Goal: Contribute content

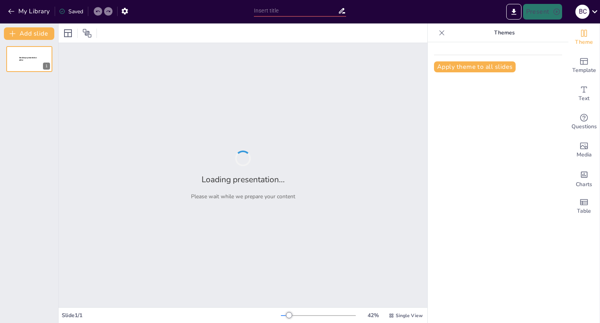
type input "Fortaleciendo Vínculos: Estrategias para Conectar con la Familia"
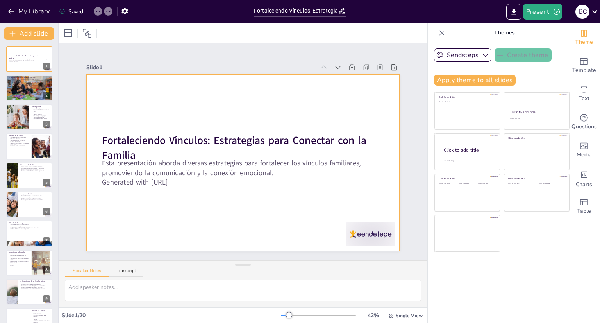
checkbox input "true"
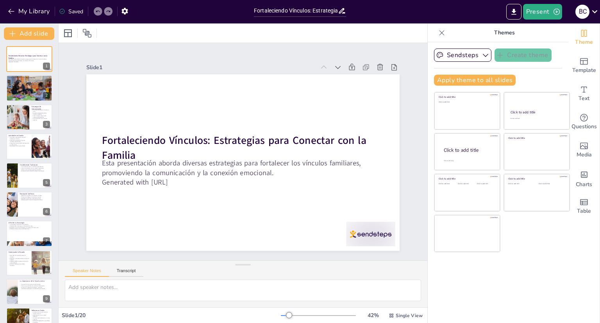
checkbox input "true"
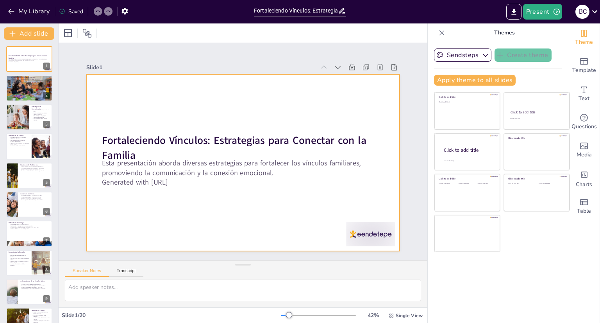
checkbox input "true"
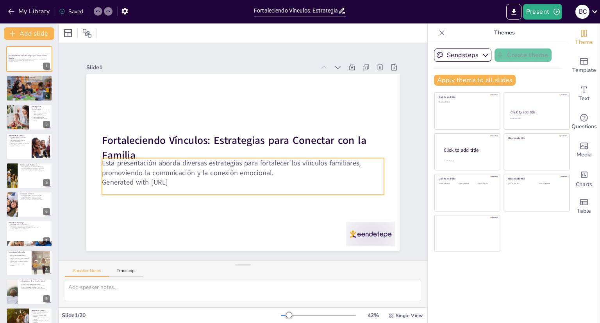
checkbox input "true"
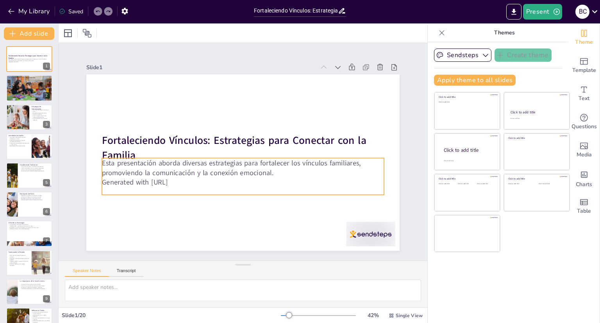
checkbox input "true"
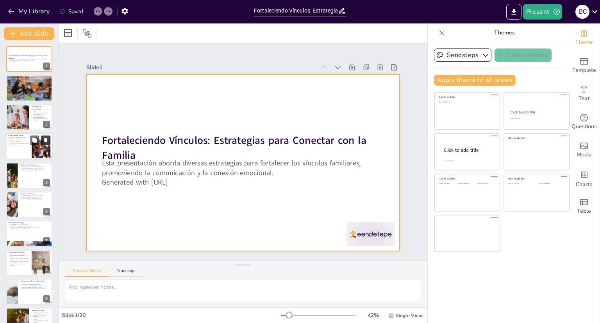
checkbox input "true"
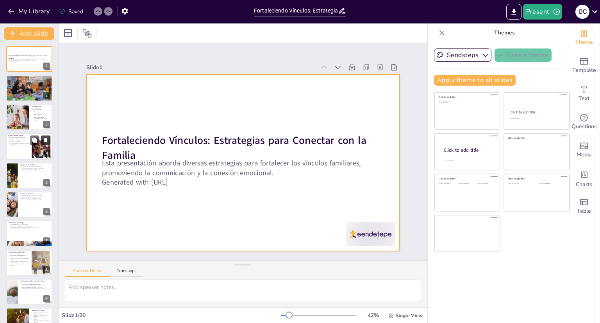
checkbox input "true"
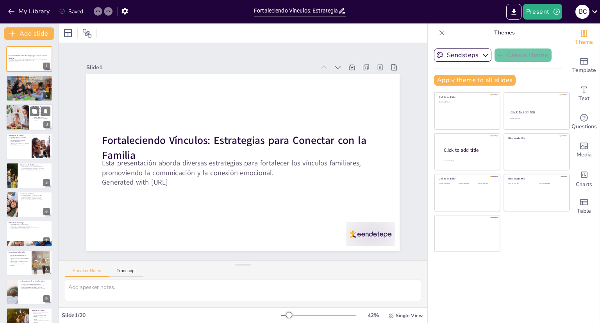
checkbox input "true"
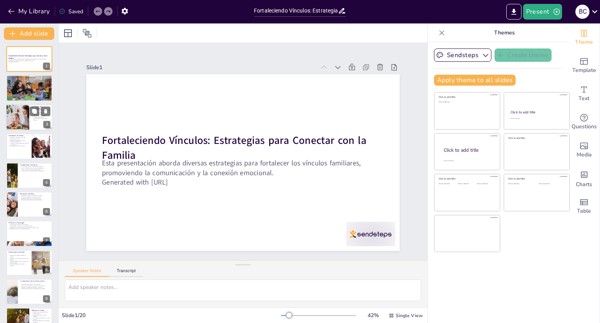
checkbox input "true"
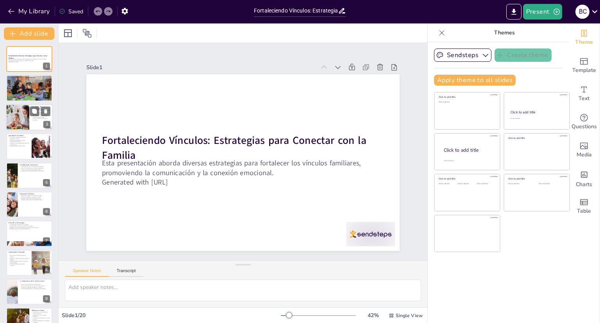
checkbox input "true"
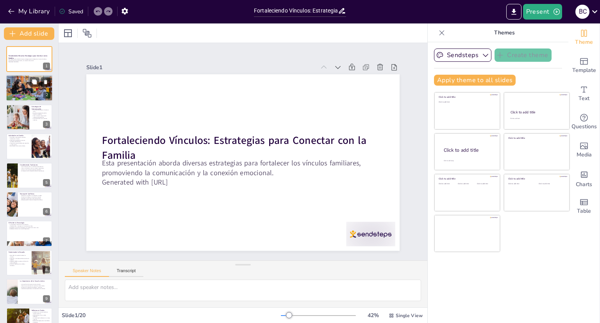
checkbox input "true"
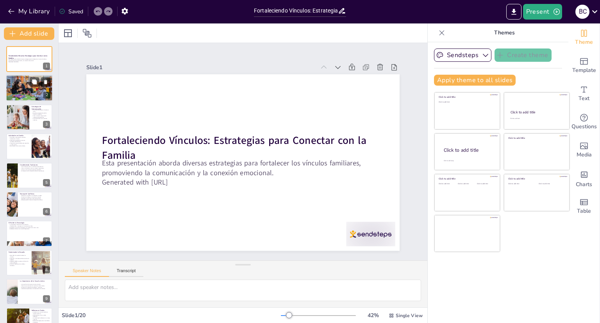
checkbox input "true"
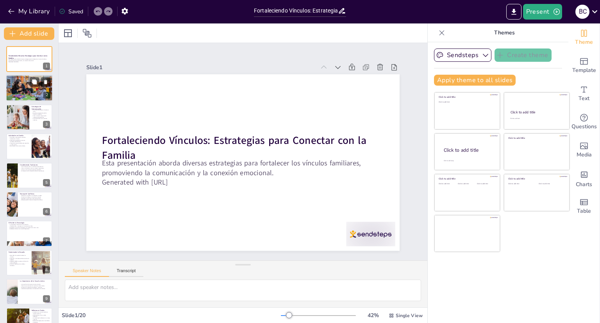
checkbox input "true"
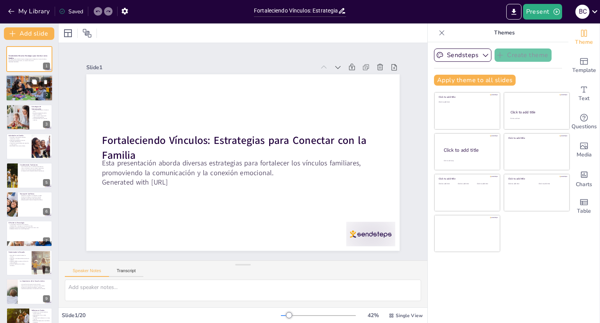
checkbox input "true"
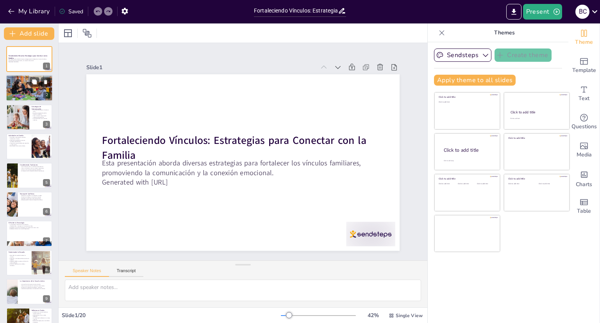
checkbox input "true"
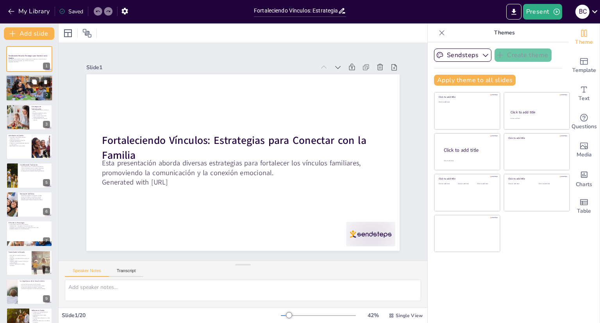
click at [24, 80] on p "Mejora la comunicación y fomenta el apoyo." at bounding box center [29, 81] width 42 height 2
type textarea "La conexión familiar es un [PERSON_NAME] esencial para el bienestar emocional d…"
checkbox input "true"
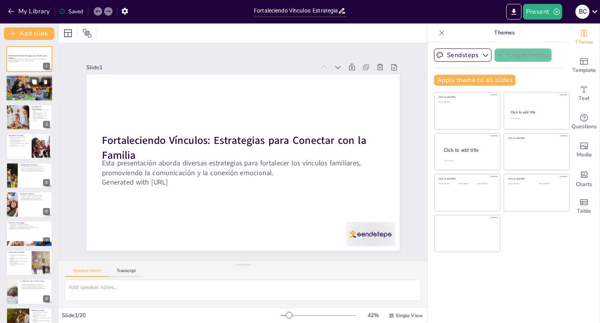
checkbox input "true"
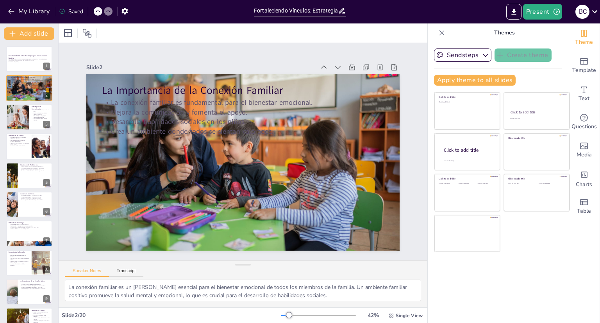
checkbox input "true"
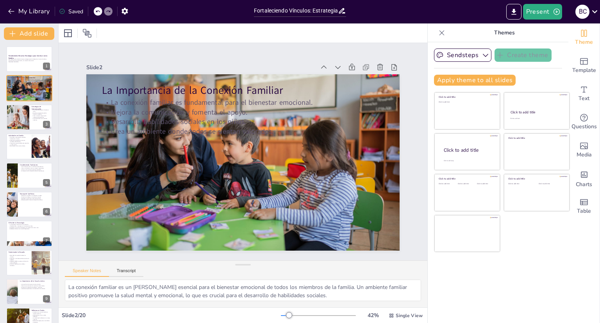
checkbox input "true"
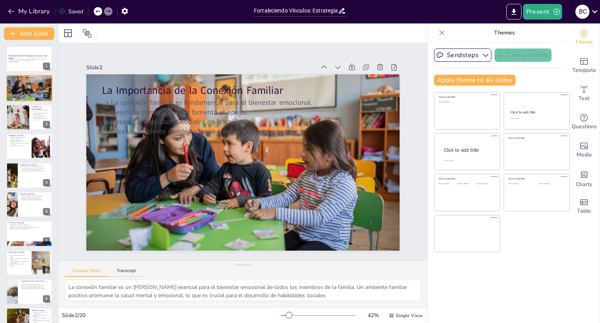
checkbox input "true"
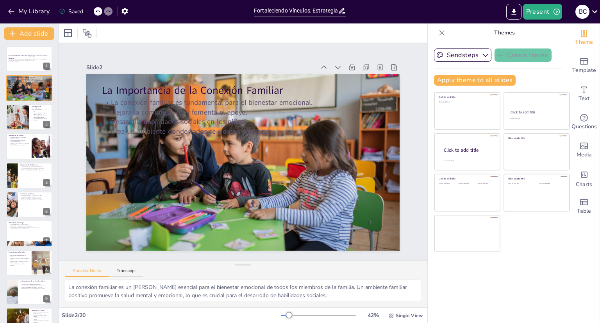
checkbox input "true"
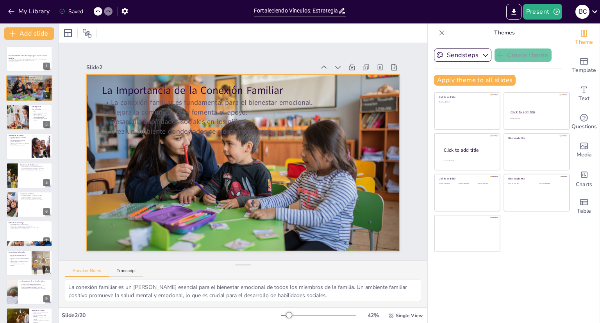
checkbox input "true"
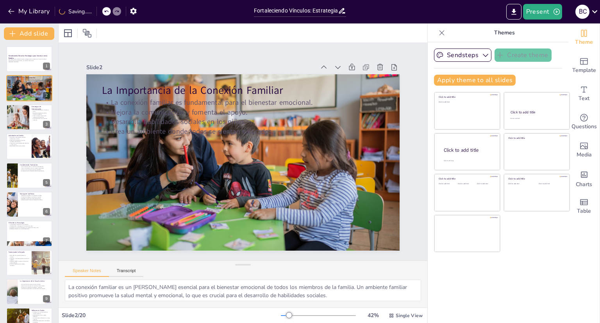
checkbox input "true"
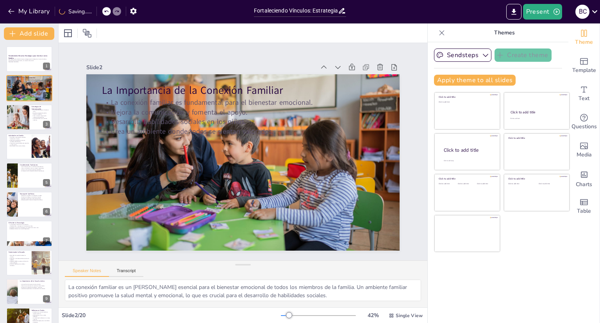
checkbox input "true"
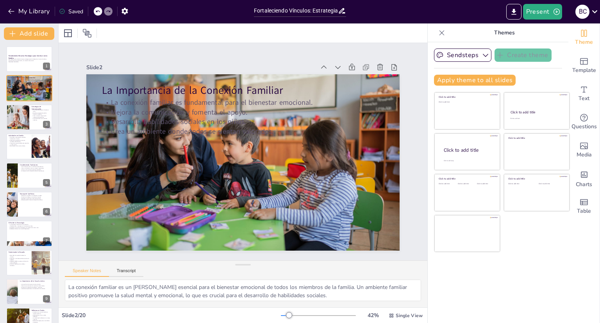
click at [474, 289] on div "Sendsteps Create theme Apply theme to all slides Click to add title Click to ad…" at bounding box center [498, 182] width 141 height 280
checkbox input "true"
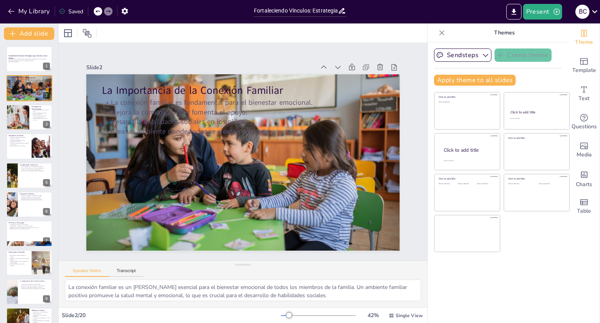
checkbox input "true"
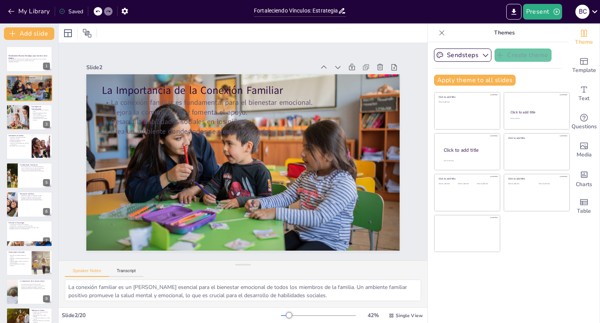
checkbox input "true"
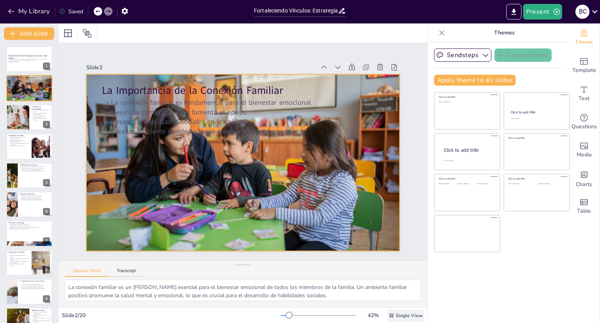
checkbox input "true"
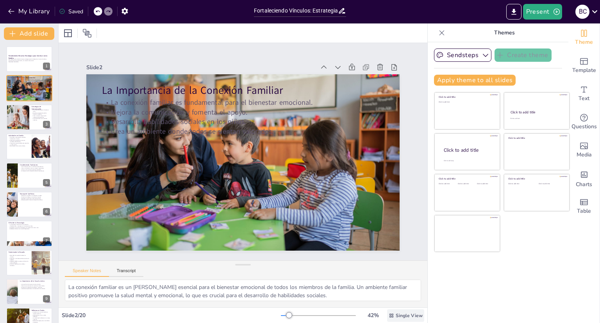
checkbox input "true"
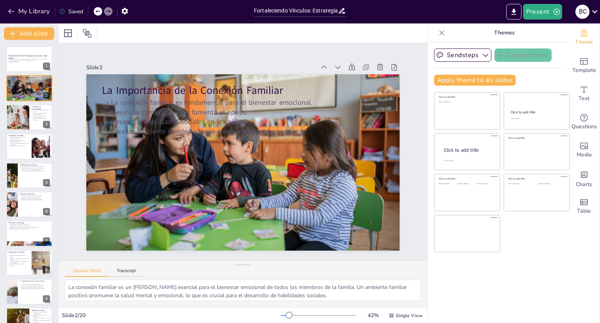
checkbox input "true"
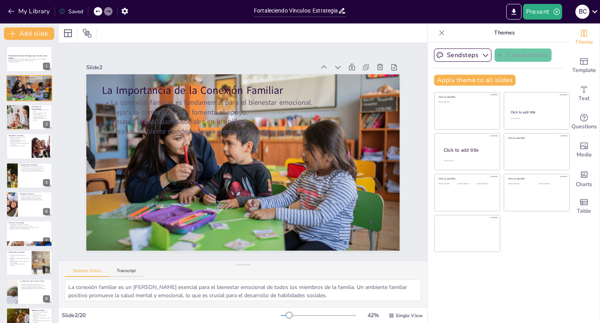
checkbox input "true"
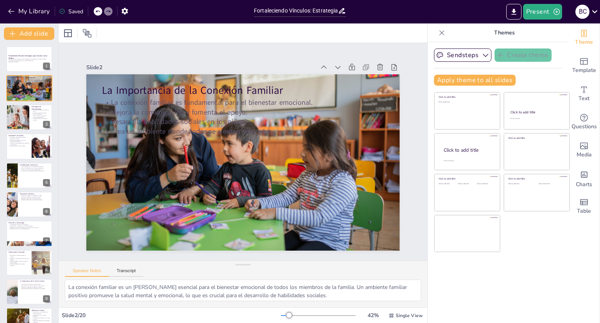
checkbox input "true"
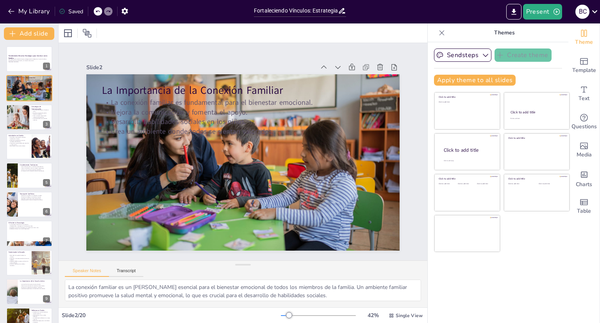
checkbox input "true"
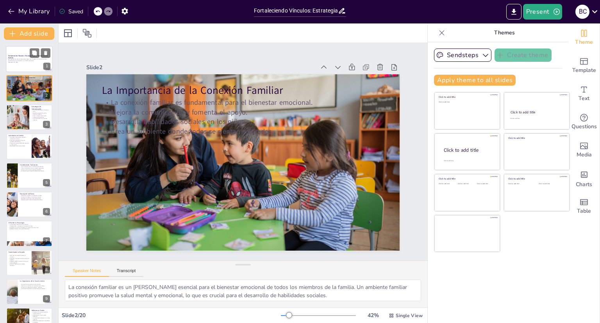
checkbox input "true"
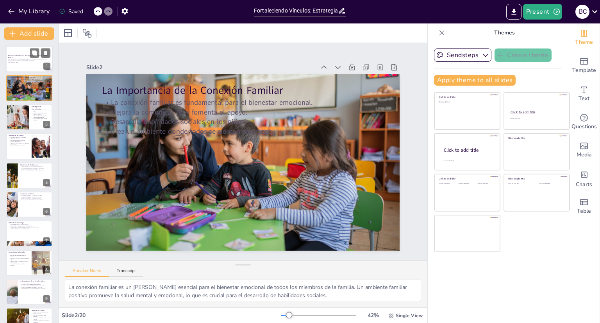
checkbox input "true"
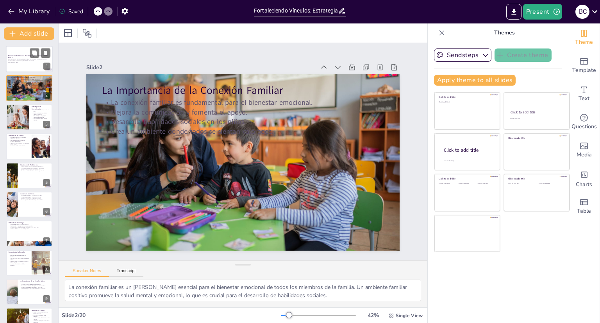
checkbox input "true"
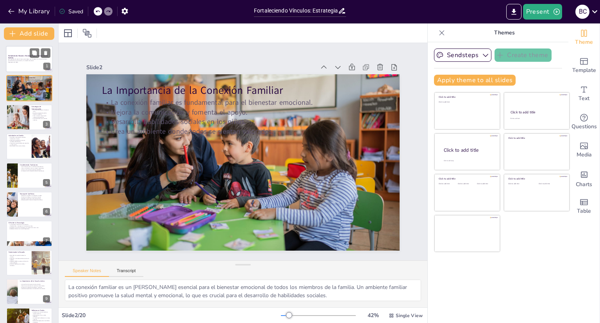
checkbox input "true"
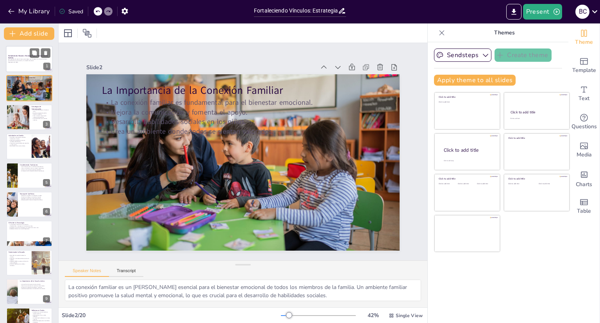
click at [15, 63] on div "Esta presentación aborda diversas estrategias para fortalecer los vínculos fami…" at bounding box center [29, 60] width 42 height 5
checkbox input "true"
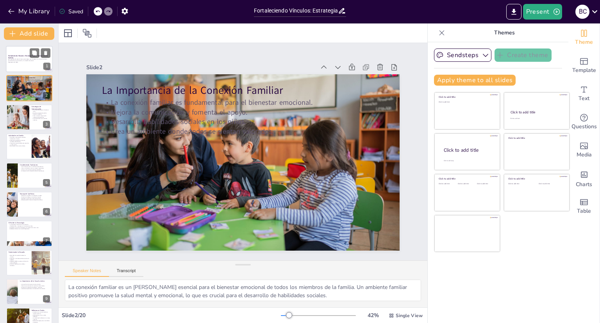
checkbox input "true"
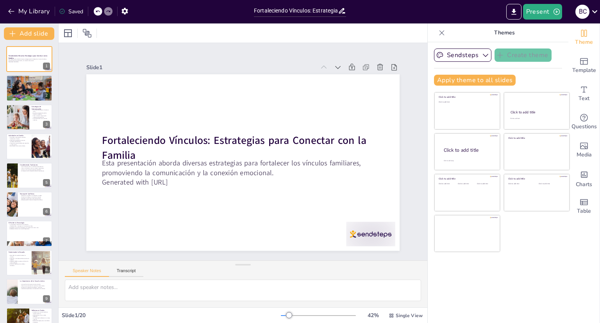
checkbox input "true"
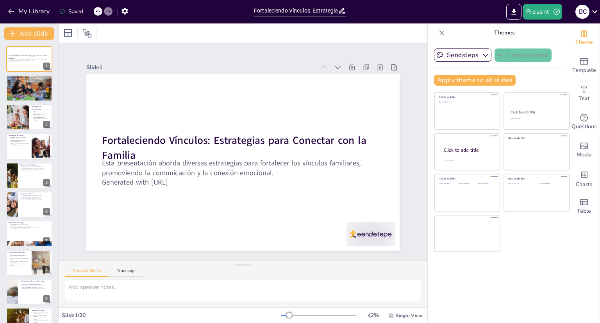
checkbox input "true"
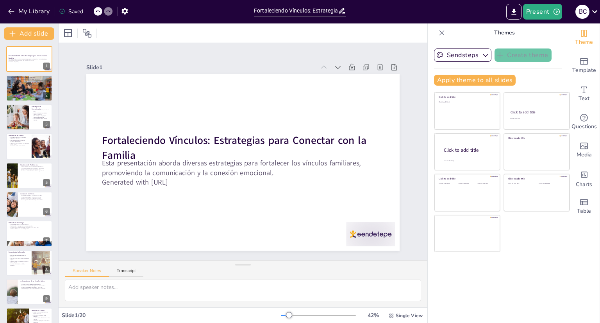
checkbox input "true"
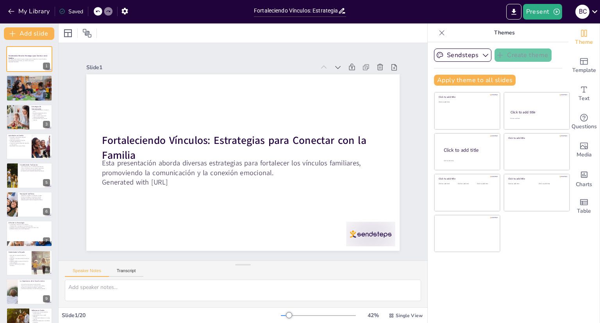
checkbox input "true"
click at [34, 121] on div at bounding box center [29, 117] width 47 height 27
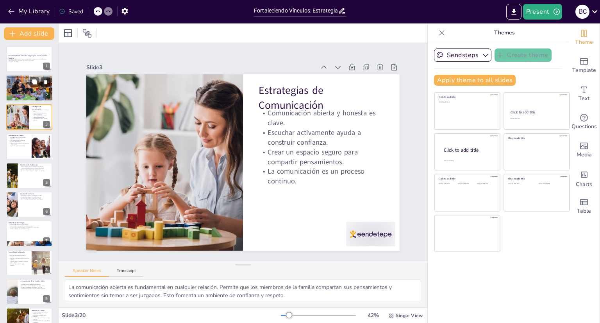
click at [21, 91] on div at bounding box center [29, 87] width 47 height 31
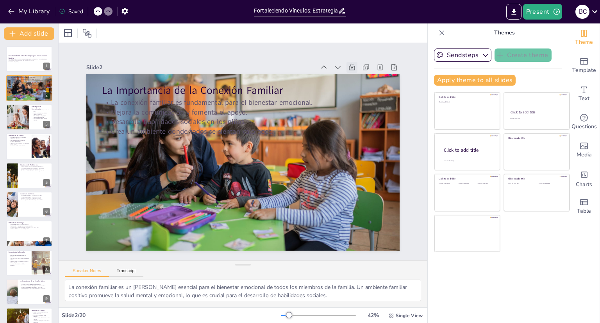
click at [111, 150] on icon at bounding box center [105, 155] width 11 height 11
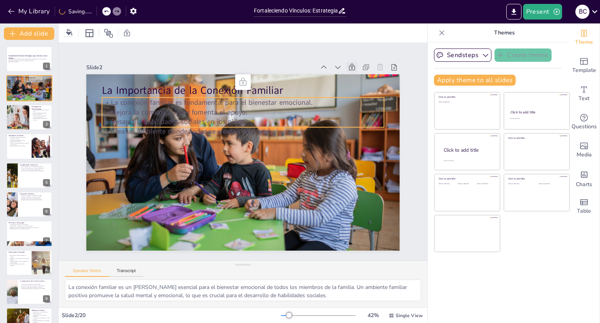
drag, startPoint x: 275, startPoint y: 122, endPoint x: 273, endPoint y: 130, distance: 7.9
click at [273, 130] on div "La conexión familiar es fundamental para el bienestar emocional. Mejora la comu…" at bounding box center [276, 162] width 124 height 280
drag, startPoint x: 226, startPoint y: 123, endPoint x: 222, endPoint y: 136, distance: 13.8
click at [222, 136] on div "La Importancia de la Conexión Familiar La conexión familiar es fundamental para…" at bounding box center [300, 203] width 210 height 233
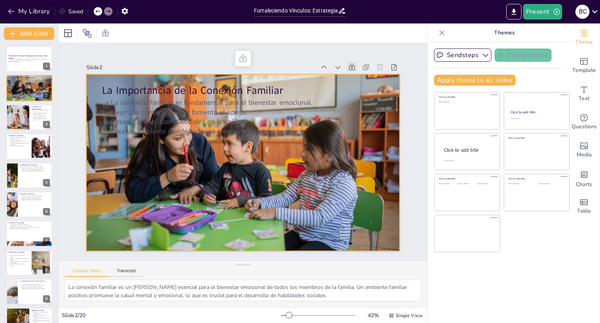
drag, startPoint x: 95, startPoint y: 122, endPoint x: 103, endPoint y: 131, distance: 12.4
click at [92, 140] on div at bounding box center [236, 160] width 376 height 353
drag, startPoint x: 146, startPoint y: 138, endPoint x: 156, endPoint y: 143, distance: 11.2
click at [146, 138] on div at bounding box center [231, 151] width 209 height 313
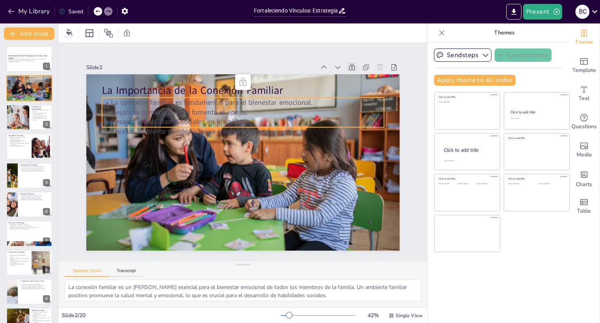
drag, startPoint x: 232, startPoint y: 130, endPoint x: 129, endPoint y: 110, distance: 105.8
click at [160, 110] on div "La conexión familiar es fundamental para el bienestar emocional. Mejora la comu…" at bounding box center [269, 129] width 218 height 236
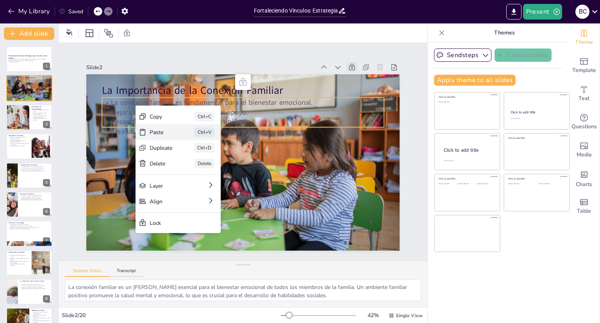
click at [202, 131] on div "Paste" at bounding box center [211, 143] width 18 height 24
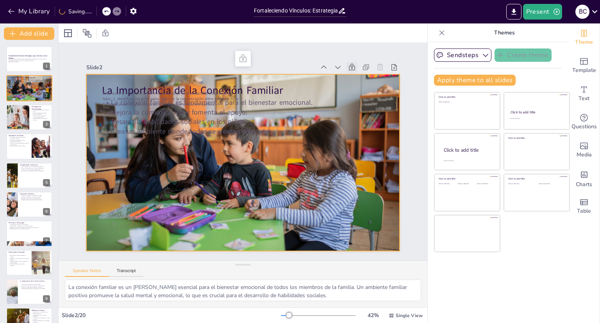
click at [262, 148] on div at bounding box center [233, 146] width 318 height 371
click at [252, 158] on div at bounding box center [253, 146] width 318 height 371
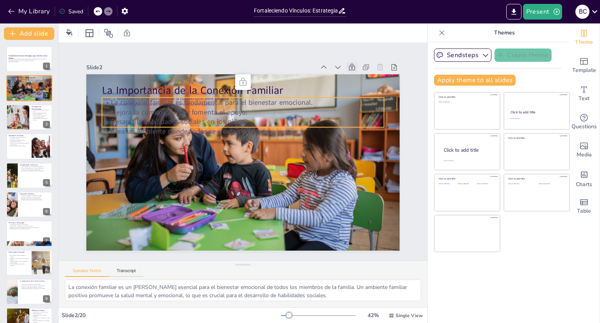
click at [245, 95] on p "La conexión familiar es fundamental para el bienestar emocional." at bounding box center [288, 171] width 124 height 261
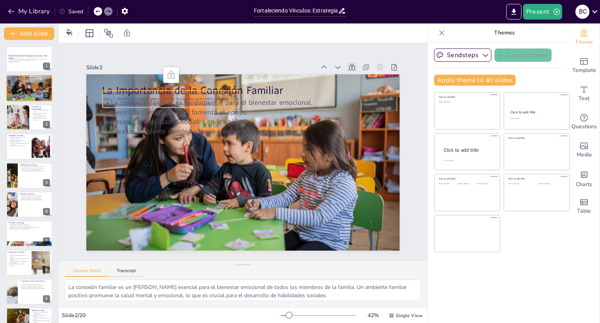
click at [219, 93] on span "Reconocer la importancia del vínculo afectivo en el desarrollo integral de los …" at bounding box center [232, 61] width 100 height 109
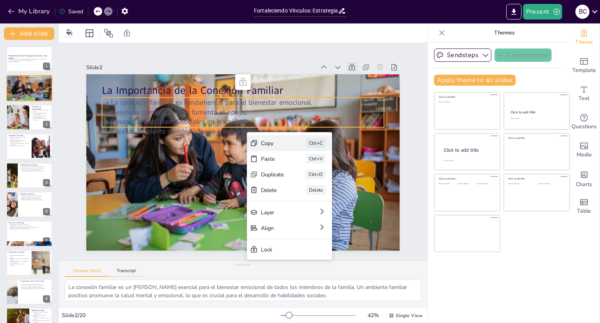
click at [273, 275] on div "Ctrl+C" at bounding box center [265, 286] width 17 height 22
